Goal: Information Seeking & Learning: Learn about a topic

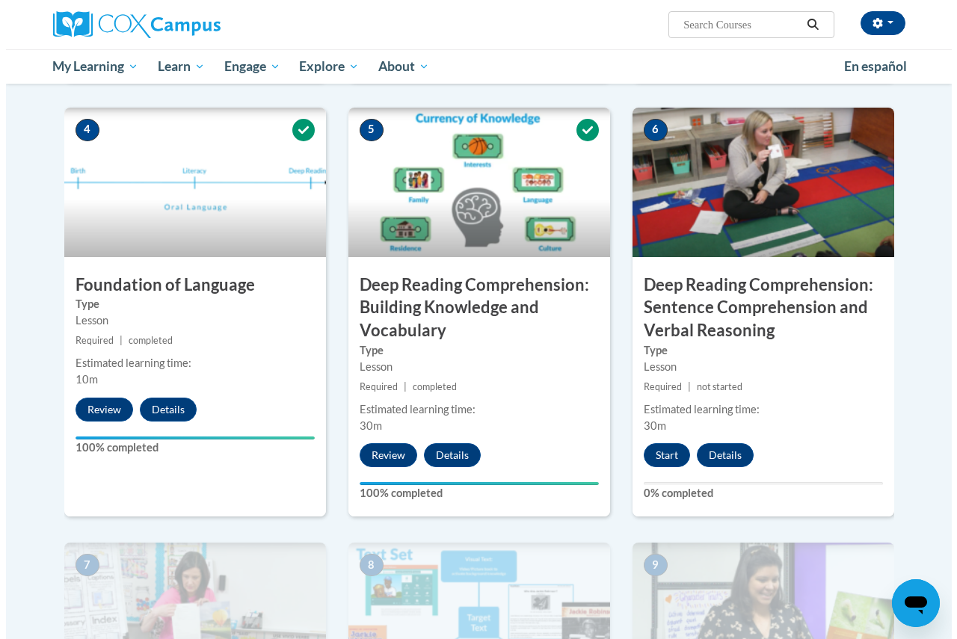
scroll to position [748, 0]
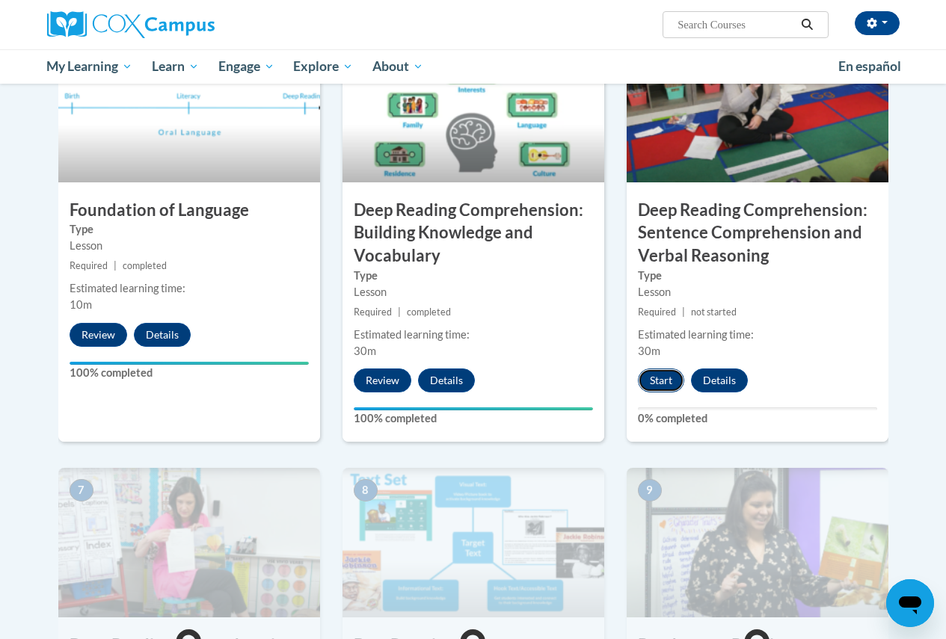
click at [671, 385] on button "Start" at bounding box center [661, 381] width 46 height 24
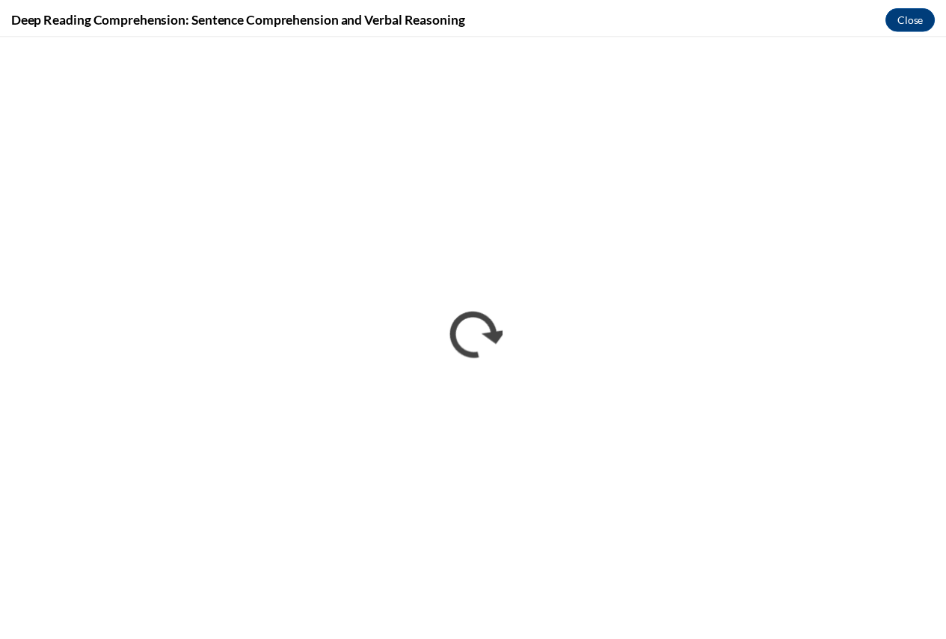
scroll to position [0, 0]
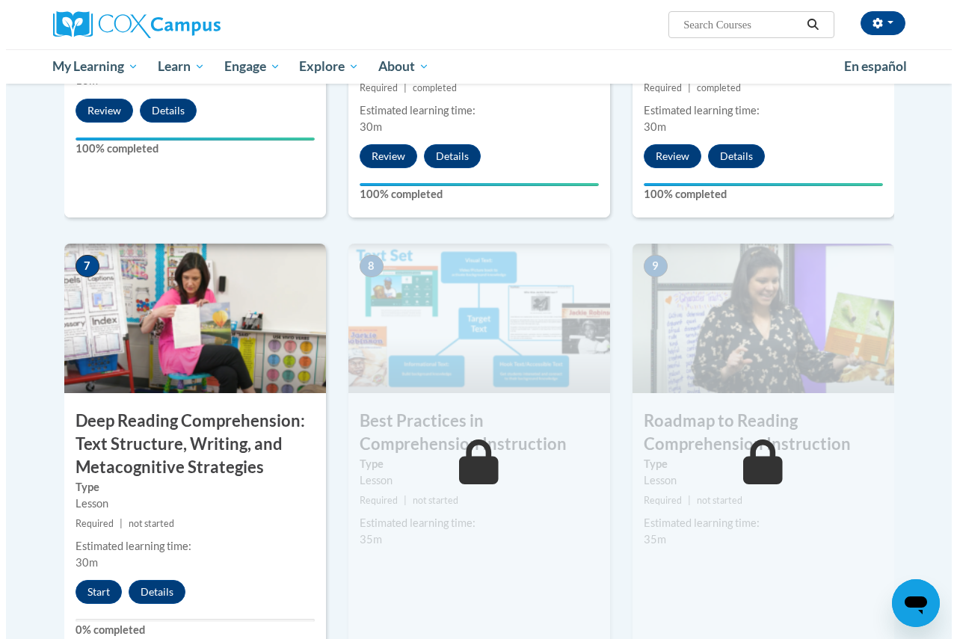
scroll to position [1047, 0]
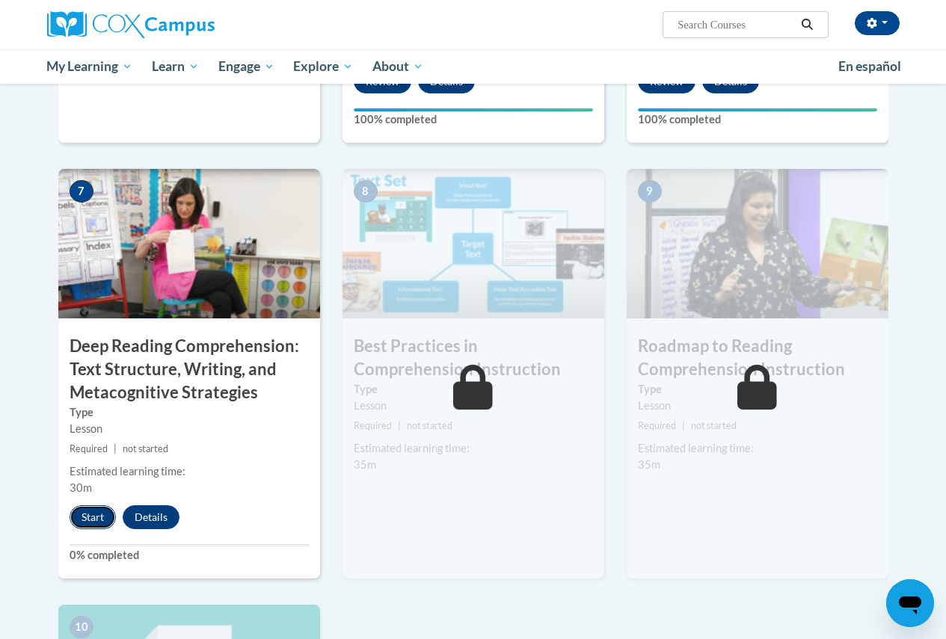
click at [93, 520] on button "Start" at bounding box center [93, 517] width 46 height 24
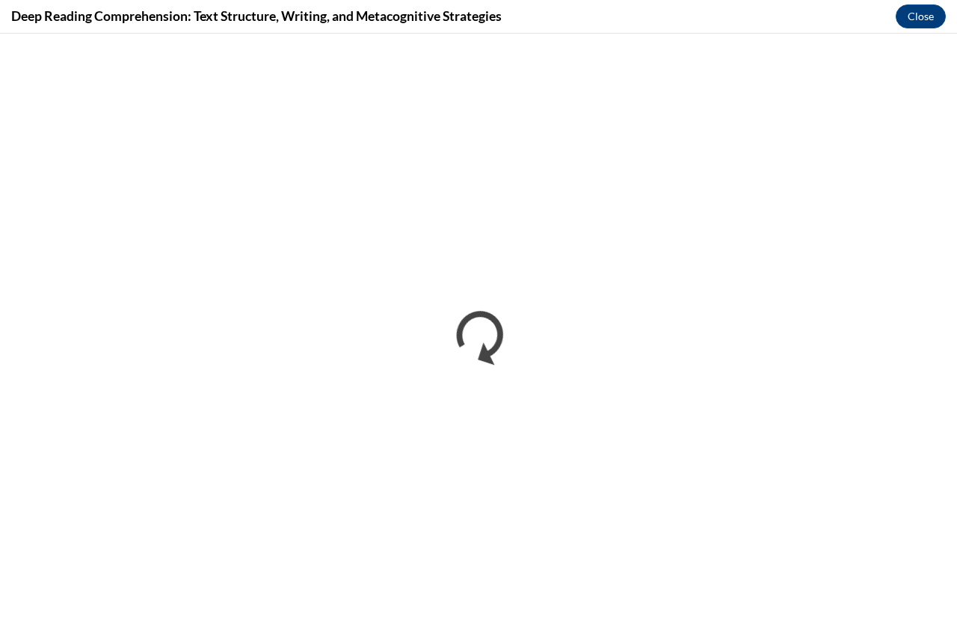
scroll to position [0, 0]
